Goal: Task Accomplishment & Management: Manage account settings

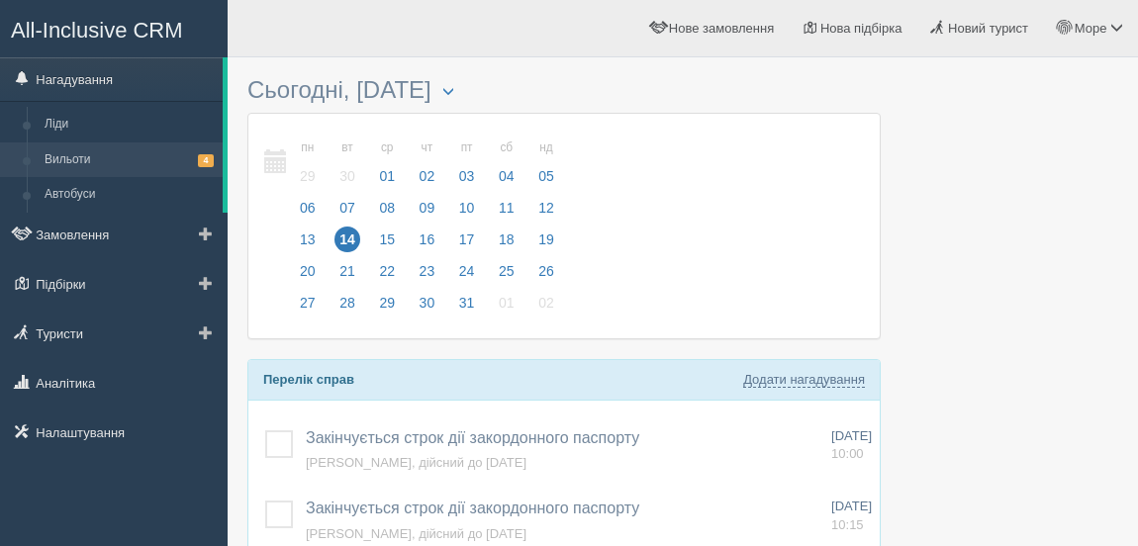
click at [121, 155] on link "Вильоти 4" at bounding box center [129, 160] width 187 height 36
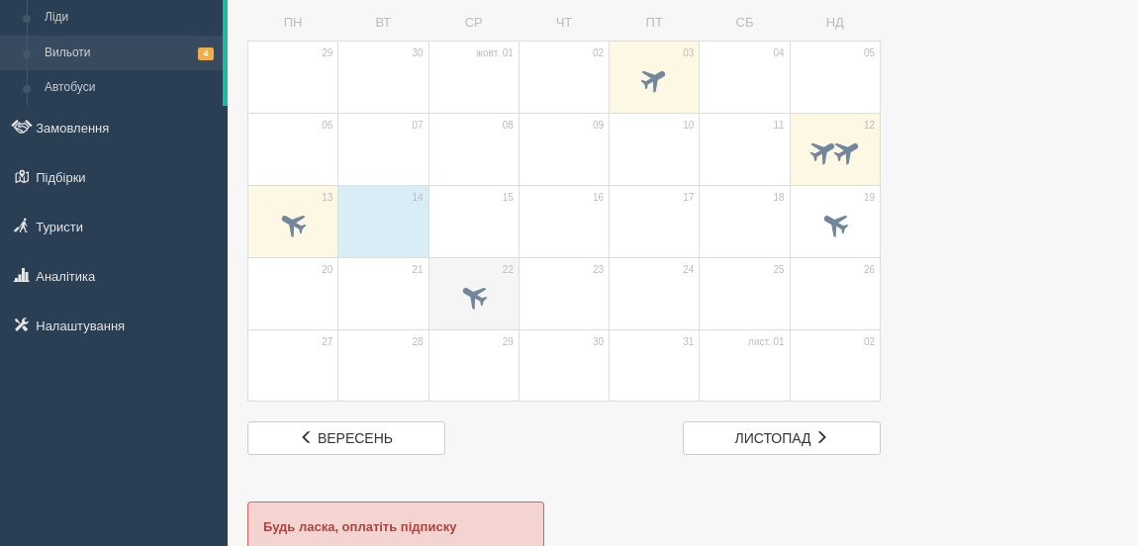
scroll to position [149, 0]
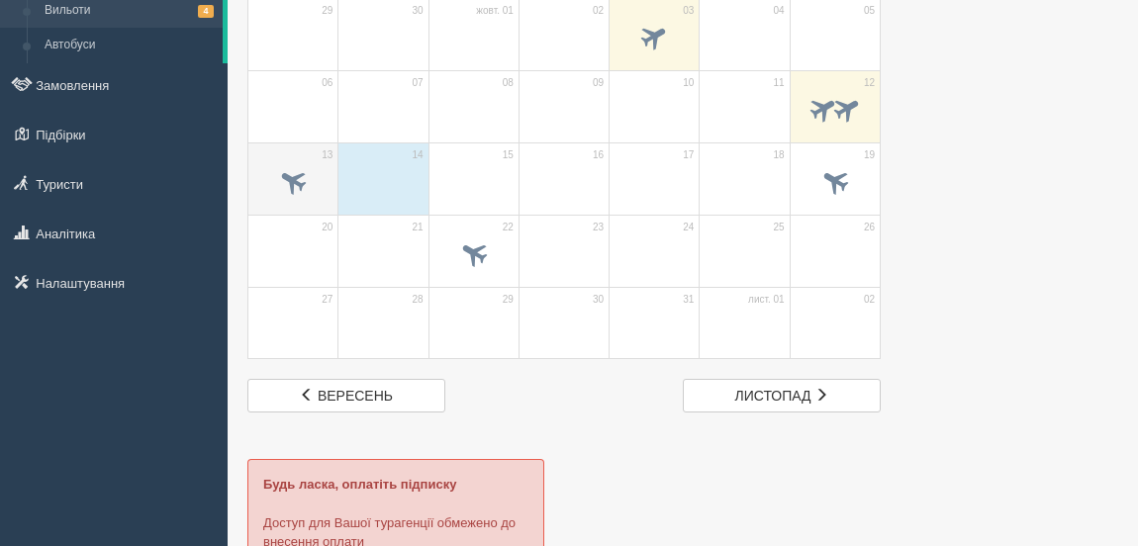
click at [301, 183] on span at bounding box center [293, 180] width 33 height 33
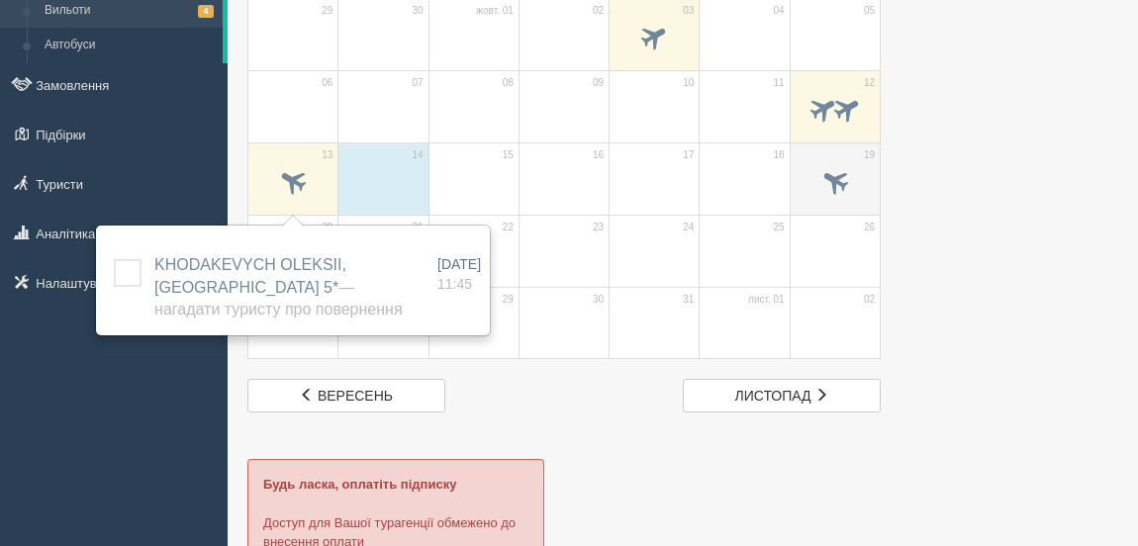
click at [846, 181] on span at bounding box center [834, 180] width 33 height 33
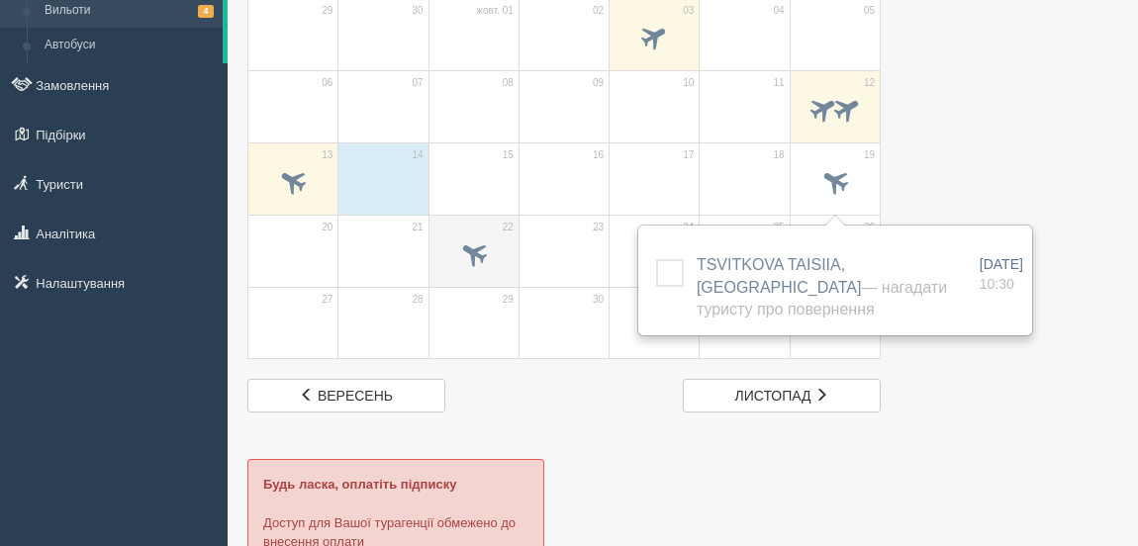
click at [467, 245] on span at bounding box center [473, 252] width 33 height 33
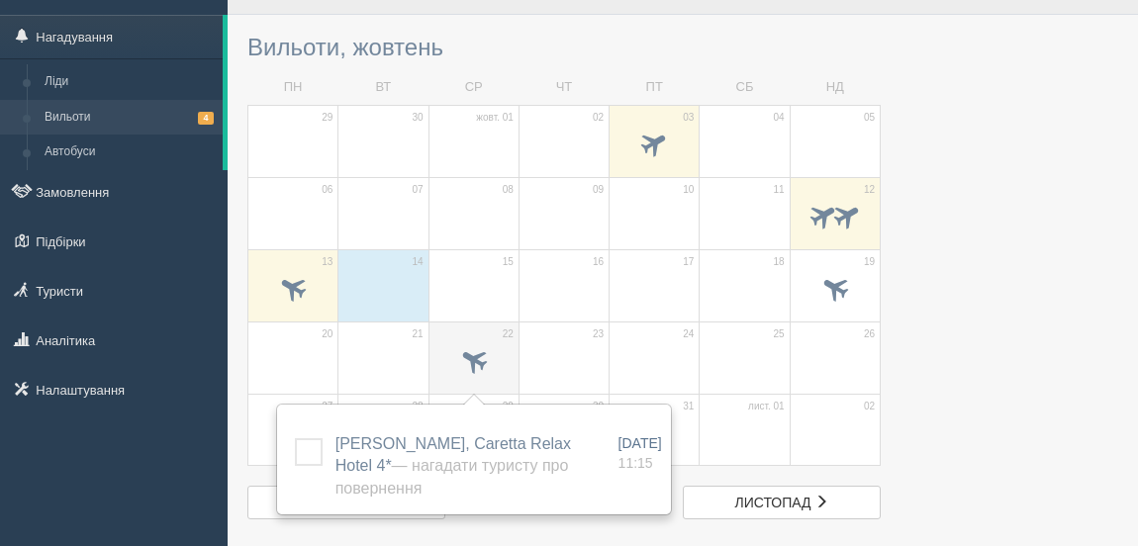
scroll to position [0, 0]
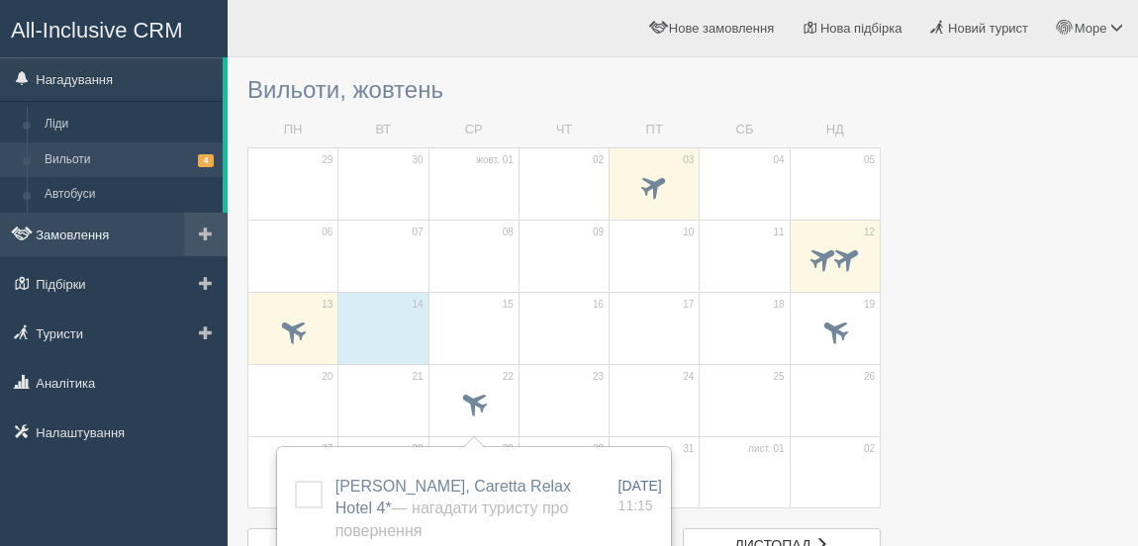
click at [81, 232] on link "Замовлення" at bounding box center [114, 235] width 228 height 44
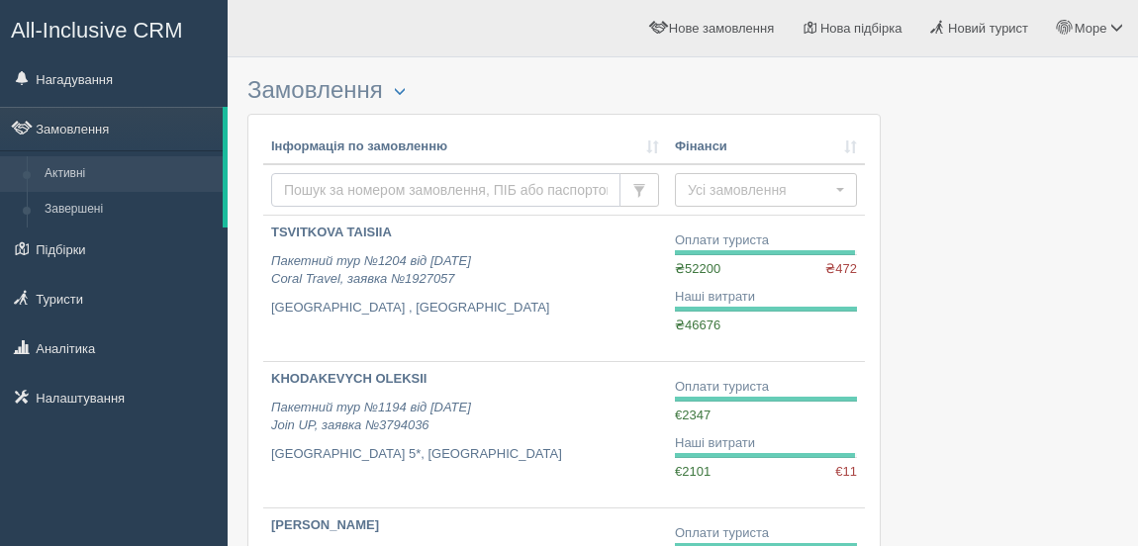
click at [322, 185] on input "text" at bounding box center [445, 190] width 349 height 34
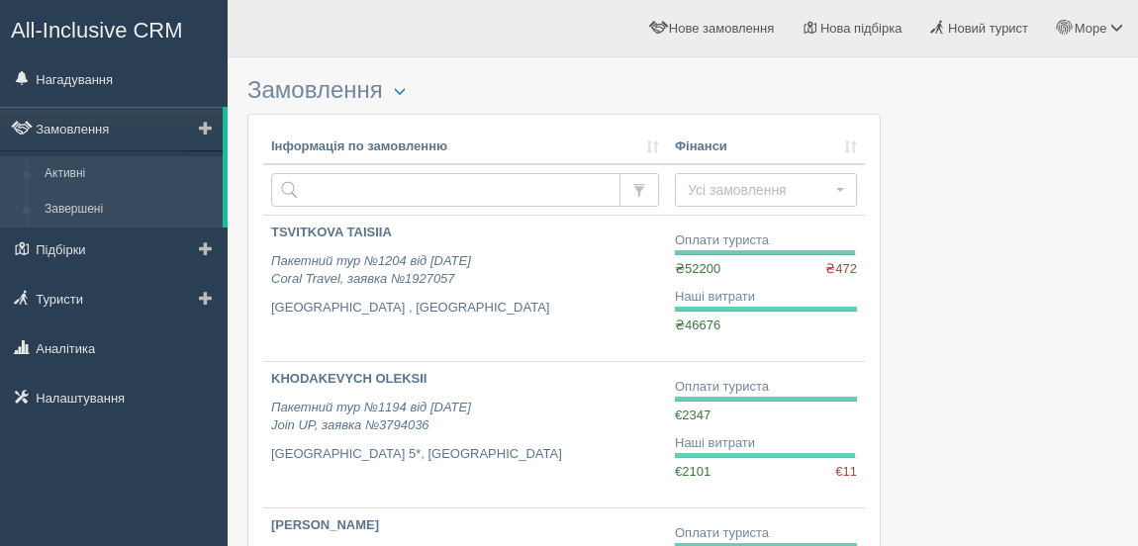
click at [85, 208] on link "Завершені" at bounding box center [129, 210] width 187 height 36
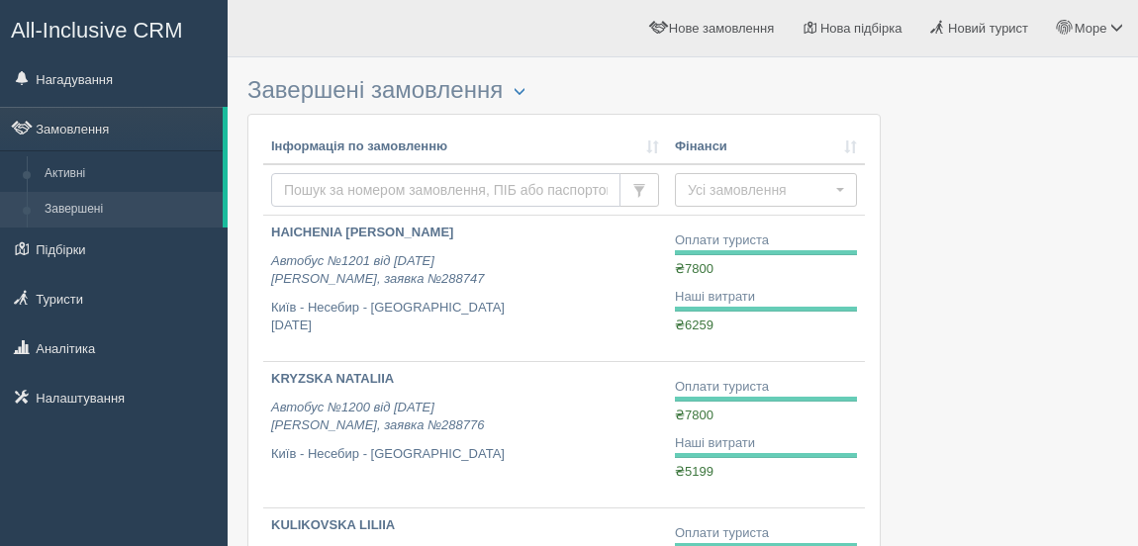
click at [317, 183] on input "text" at bounding box center [445, 190] width 349 height 34
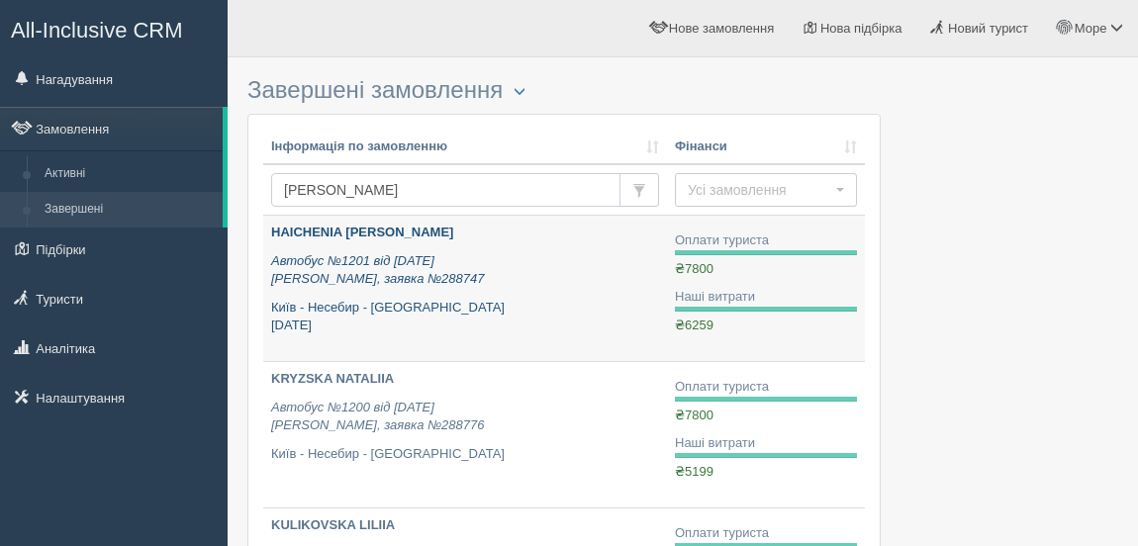
type input "Karpu"
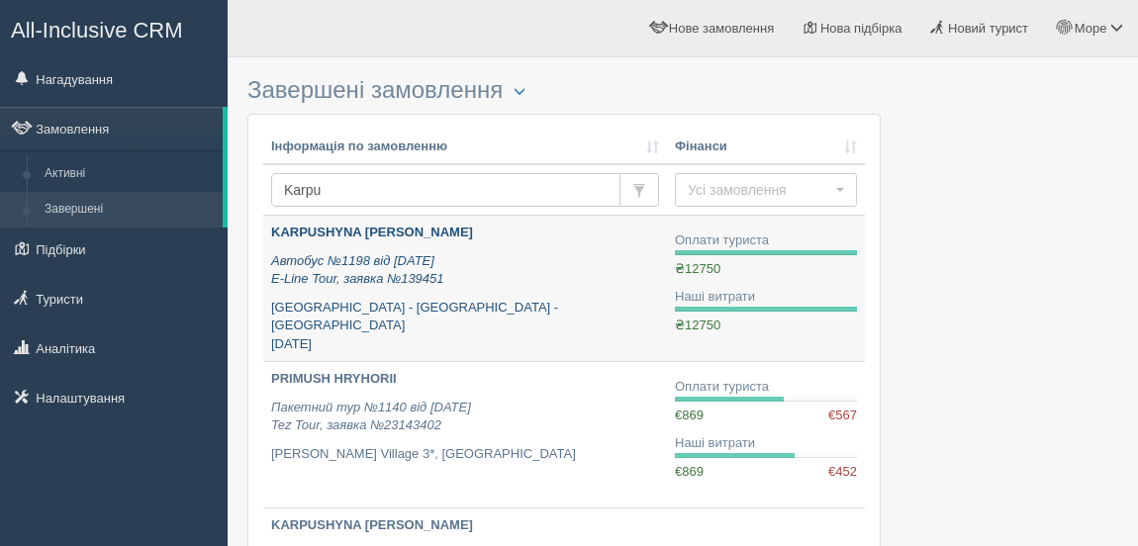
click at [347, 229] on b "KARPUSHYNA [PERSON_NAME]" at bounding box center [372, 232] width 202 height 15
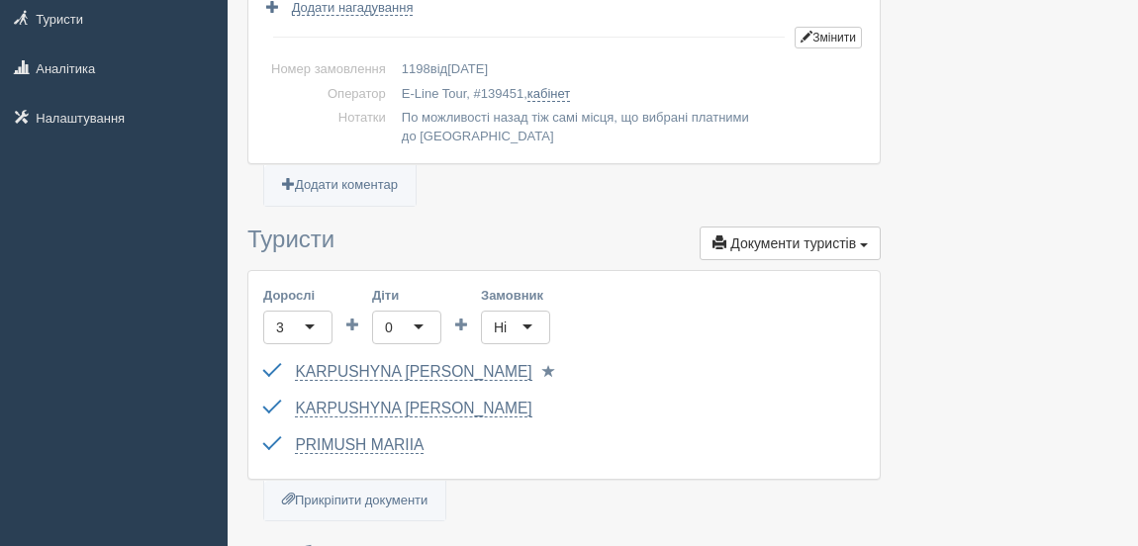
scroll to position [299, 0]
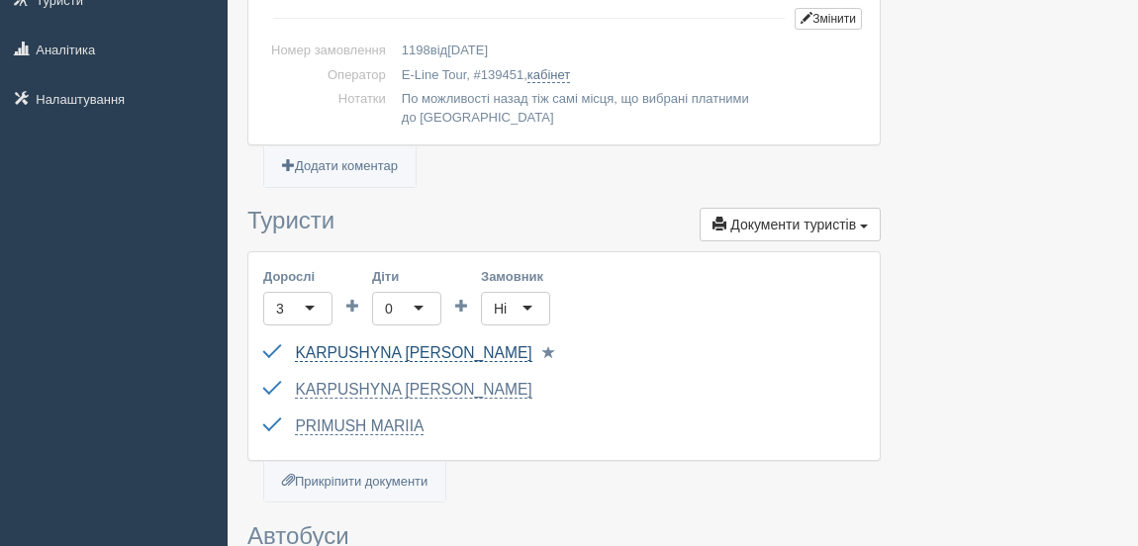
click at [378, 349] on link "KARPUSHYNA [PERSON_NAME]" at bounding box center [413, 353] width 236 height 18
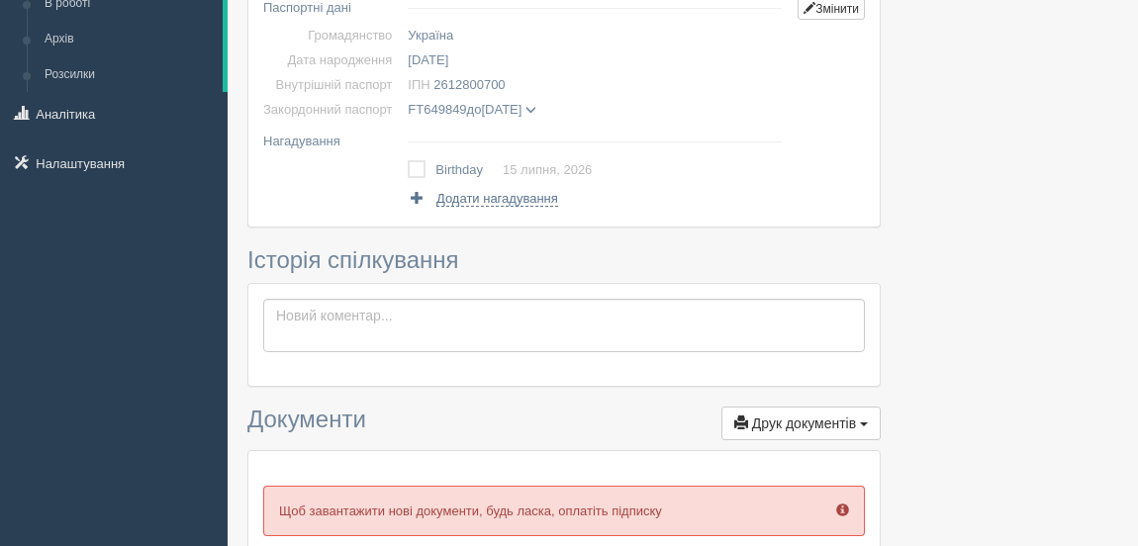
scroll to position [149, 0]
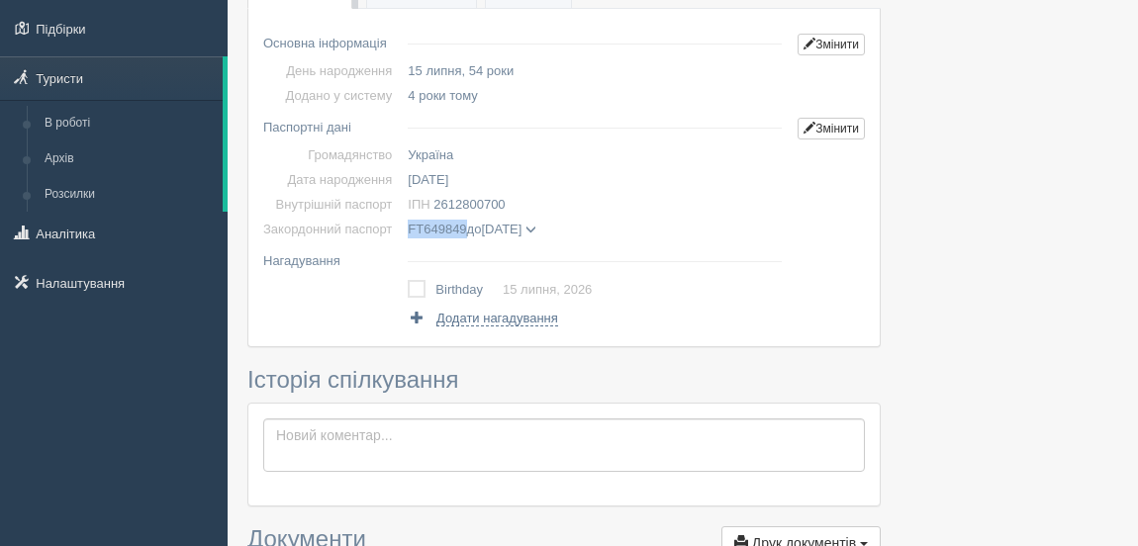
click at [408, 227] on span "FT649849" at bounding box center [437, 229] width 58 height 15
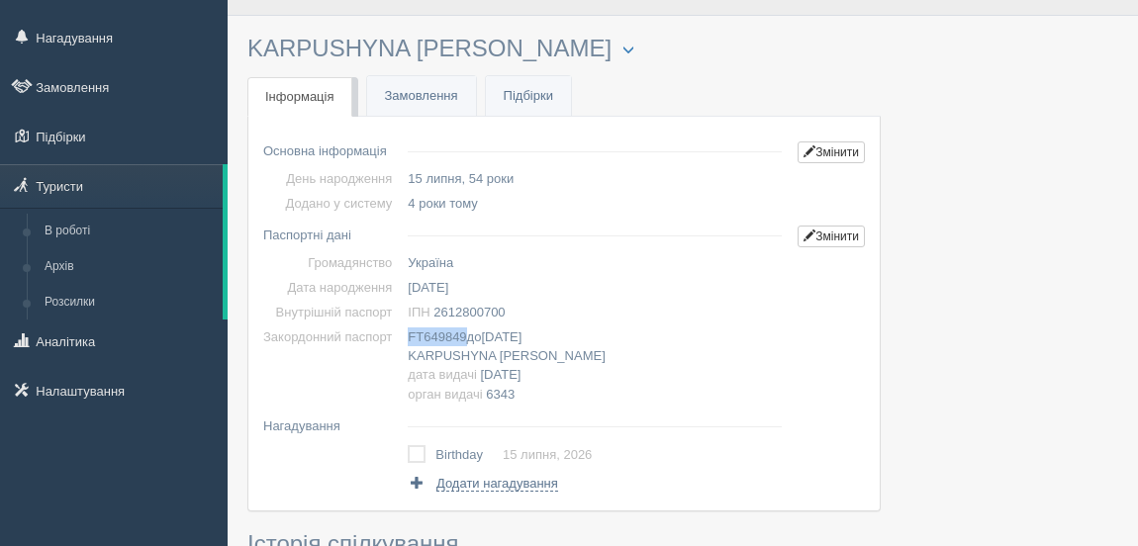
scroll to position [0, 0]
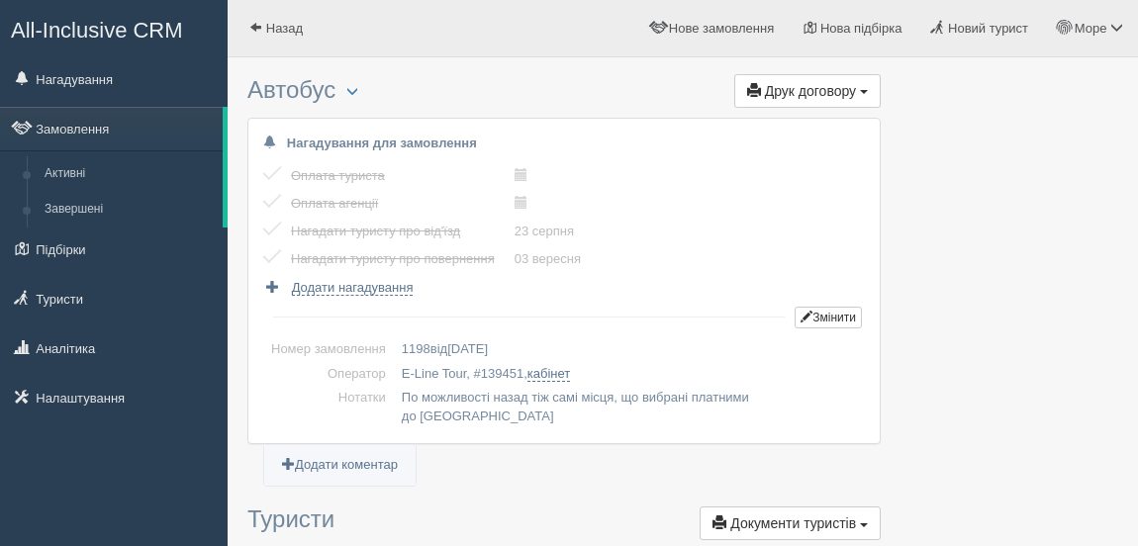
scroll to position [299, 0]
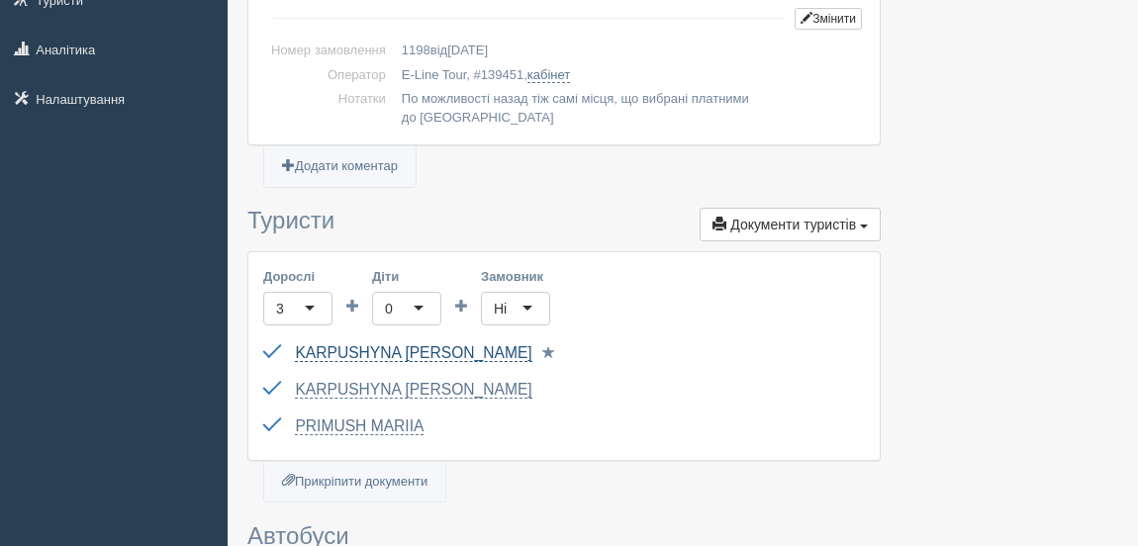
click at [448, 348] on link "KARPUSHYNA [PERSON_NAME]" at bounding box center [413, 353] width 236 height 18
click at [374, 386] on link "KARPUSHYNA [PERSON_NAME]" at bounding box center [413, 390] width 236 height 18
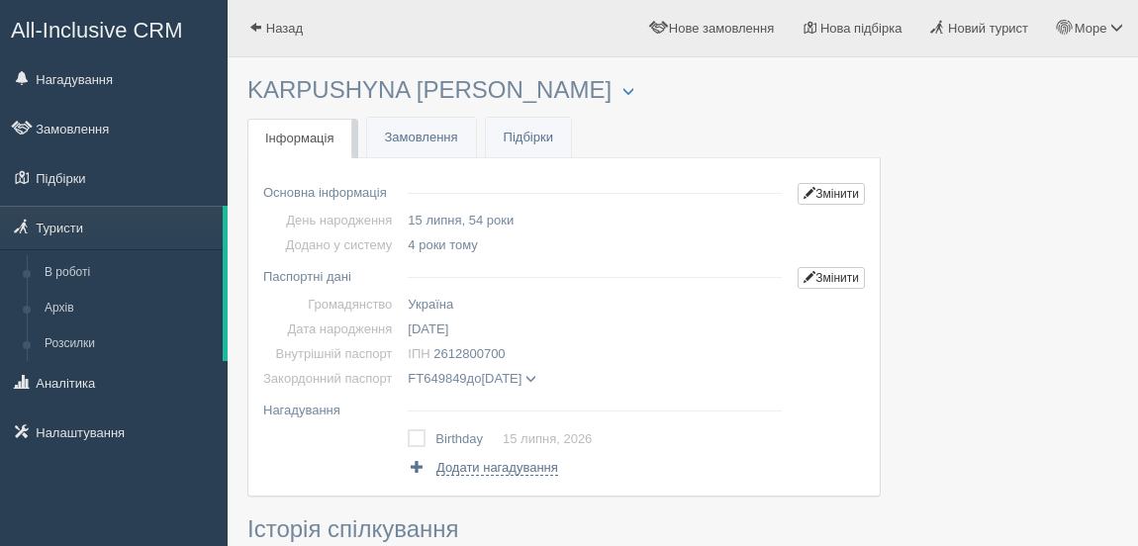
scroll to position [149, 0]
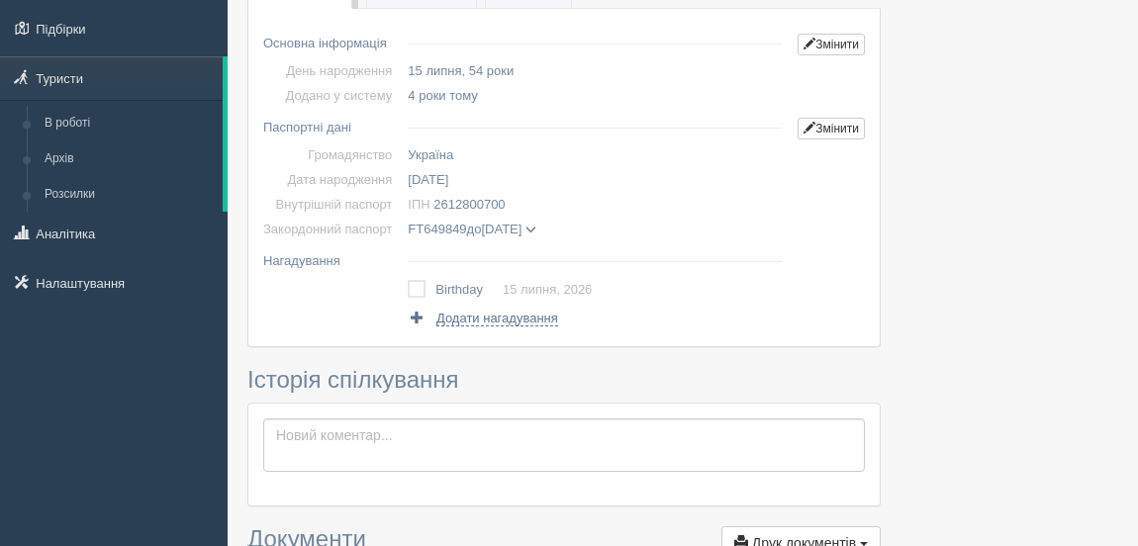
click at [536, 228] on span at bounding box center [530, 230] width 11 height 11
